Goal: Navigation & Orientation: Find specific page/section

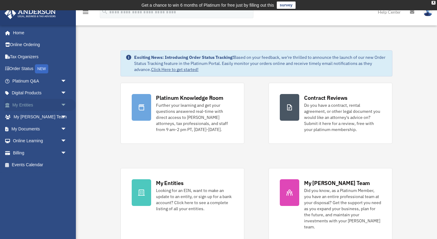
click at [56, 107] on link "My Entities arrow_drop_down" at bounding box center [40, 105] width 72 height 12
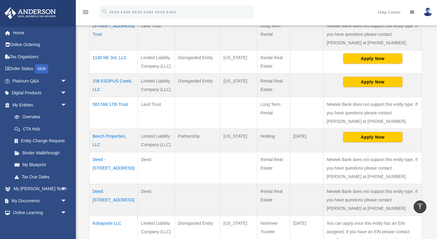
scroll to position [171, 0]
click at [105, 88] on td "158 ESOPUS Creek, LLC" at bounding box center [113, 84] width 48 height 23
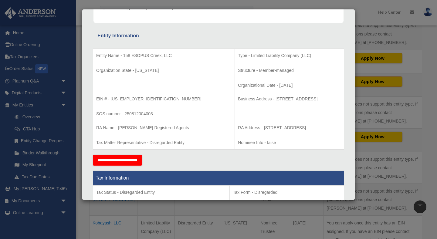
scroll to position [0, 0]
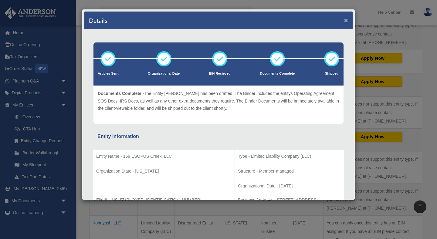
click at [346, 22] on button "×" at bounding box center [346, 20] width 4 height 6
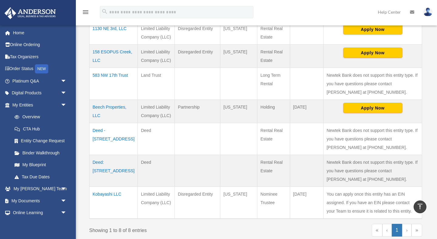
scroll to position [153, 0]
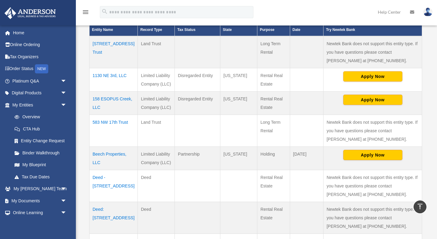
click at [105, 98] on td "158 ESOPUS Creek, LLC" at bounding box center [113, 102] width 48 height 23
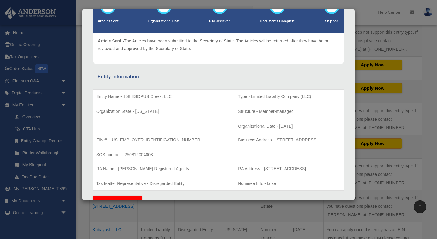
scroll to position [0, 0]
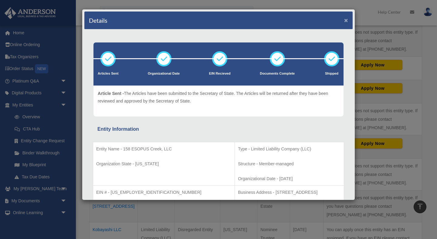
click at [347, 20] on button "×" at bounding box center [346, 20] width 4 height 6
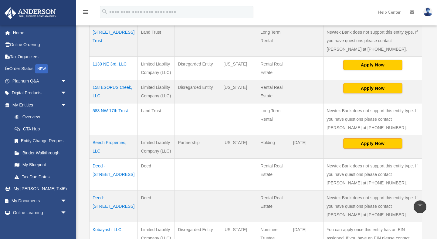
click at [103, 150] on td "Beech Properties, LLC" at bounding box center [113, 146] width 48 height 23
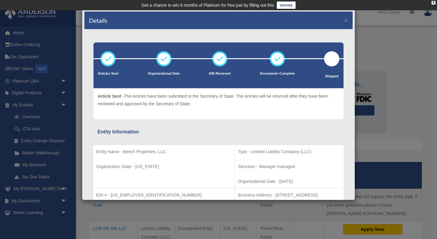
click at [343, 21] on div "Details ×" at bounding box center [218, 21] width 268 height 18
click at [435, 3] on td "Get a chance to win 6 months of Platinum for free just by filling out this surv…" at bounding box center [218, 5] width 437 height 10
click at [346, 21] on button "×" at bounding box center [346, 20] width 4 height 6
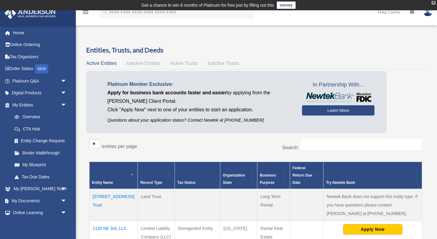
click at [434, 4] on div "X" at bounding box center [433, 3] width 4 height 4
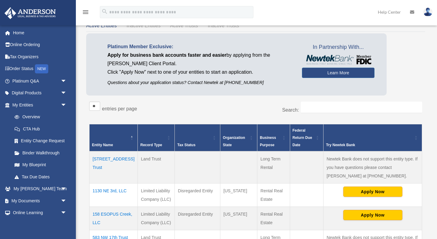
scroll to position [75, 0]
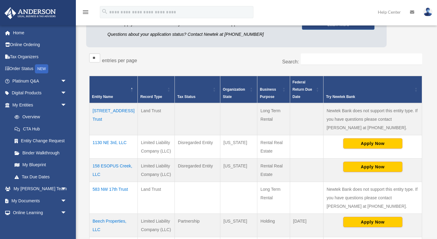
click at [102, 165] on td "158 ESOPUS Creek, LLC" at bounding box center [113, 169] width 48 height 23
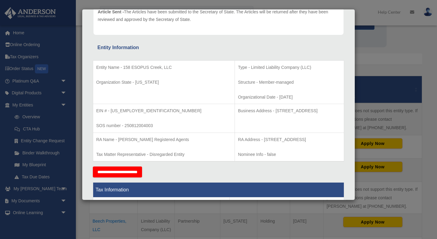
scroll to position [0, 0]
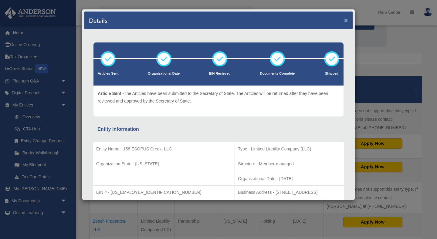
click at [346, 21] on button "×" at bounding box center [346, 20] width 4 height 6
